Goal: Check status: Check status

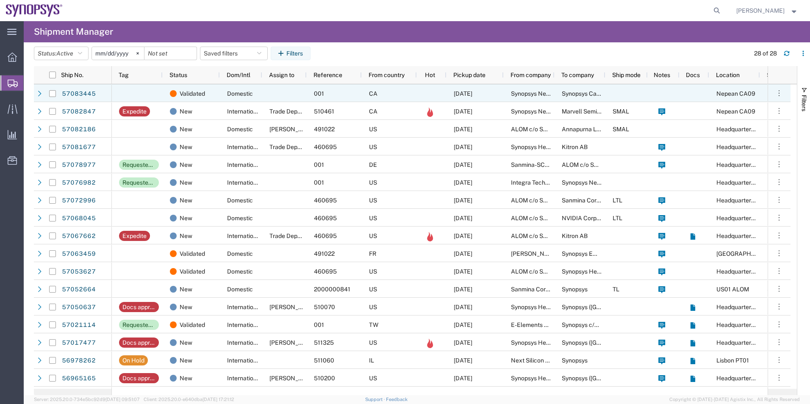
click at [279, 91] on div at bounding box center [284, 93] width 44 height 18
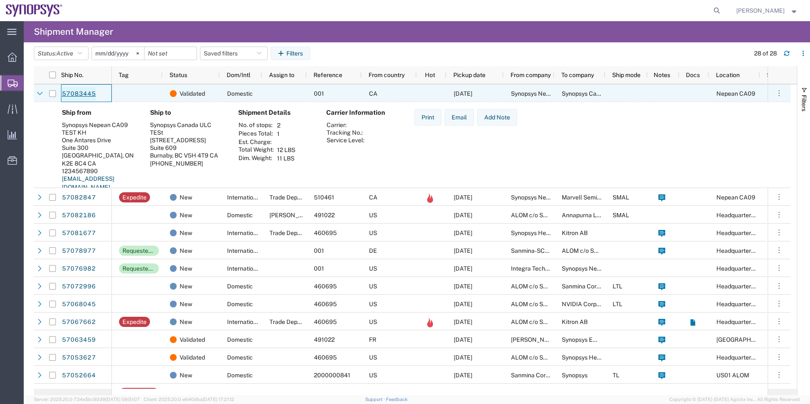
click at [76, 91] on link "57083445" at bounding box center [78, 94] width 35 height 14
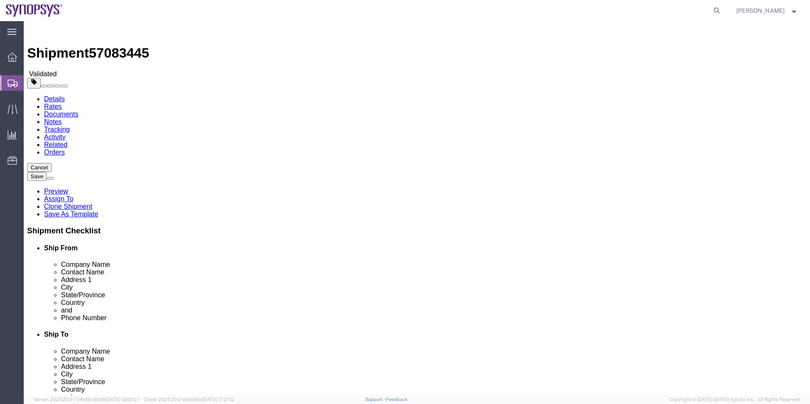
select select "63079"
select select "63591"
click icon
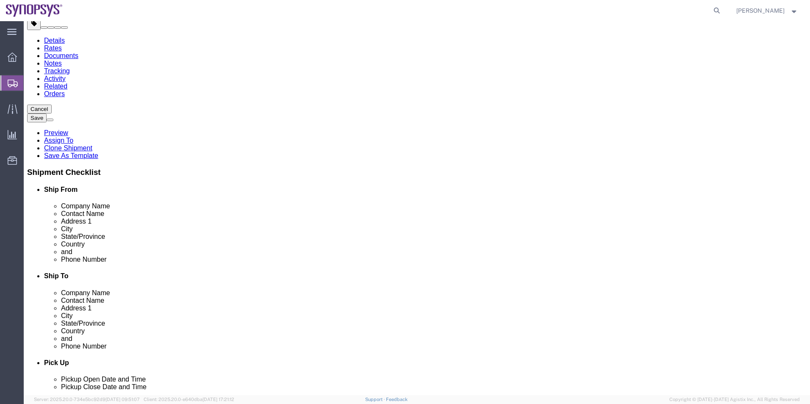
scroll to position [169, 0]
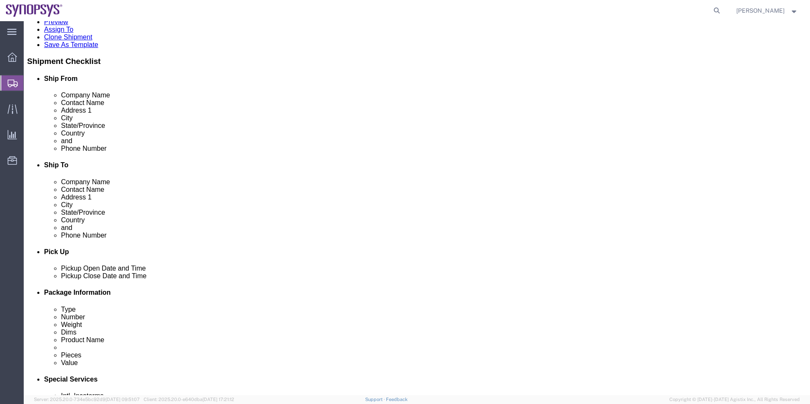
click icon
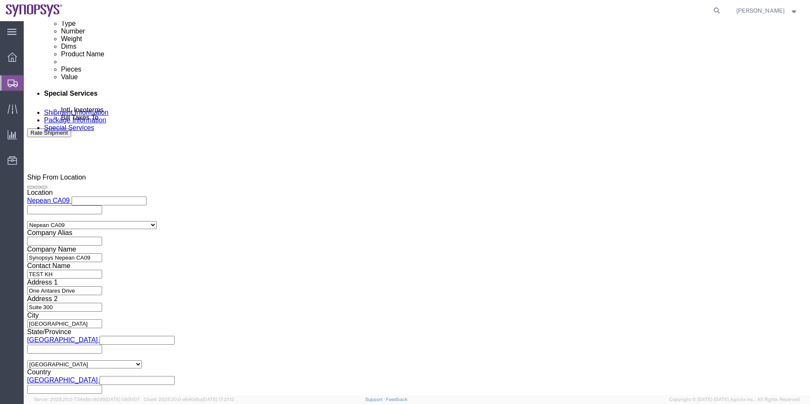
scroll to position [550, 0]
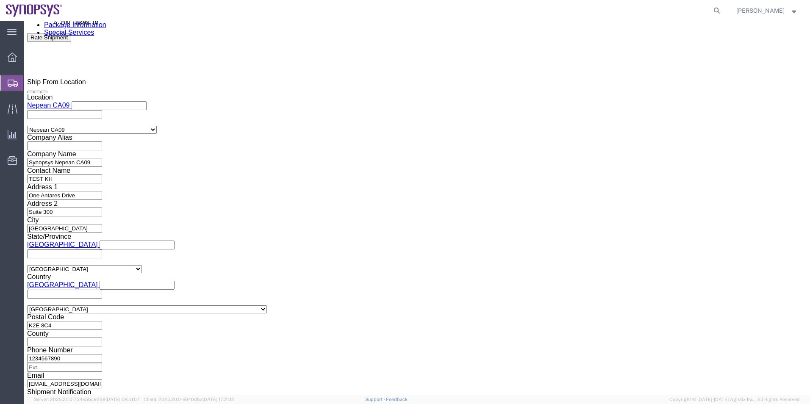
click textarea
click icon
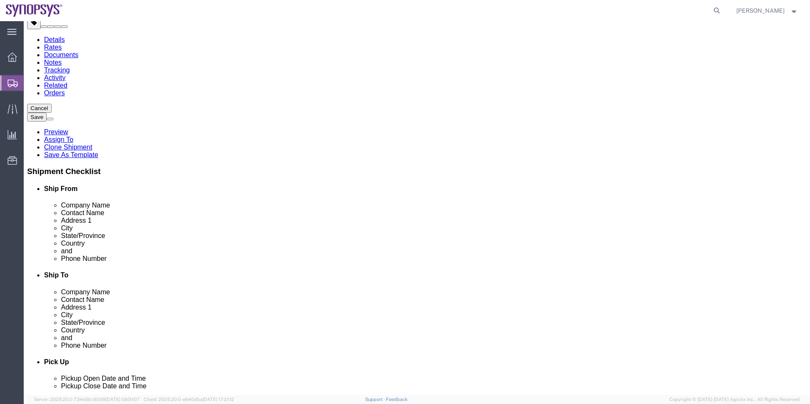
scroll to position [14, 0]
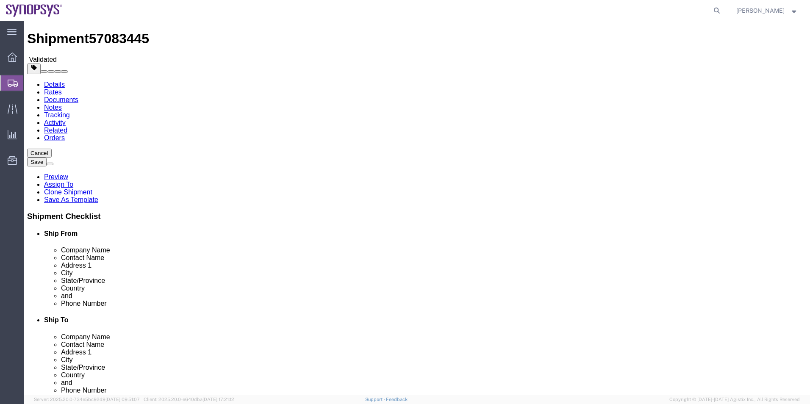
click at [0, 0] on span "Shipment Manager" at bounding box center [0, 0] width 0 height 0
